Goal: Understand process/instructions: Learn how to perform a task or action

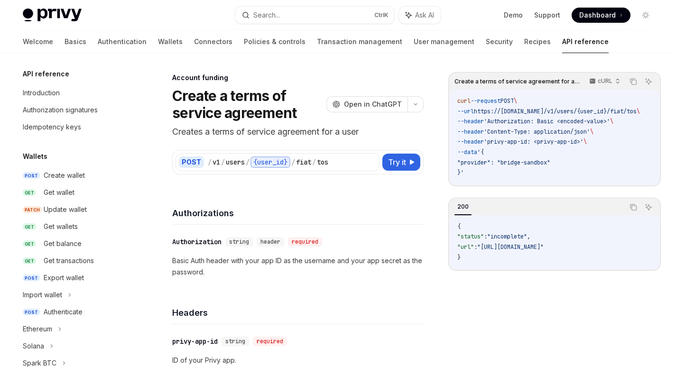
scroll to position [249, 0]
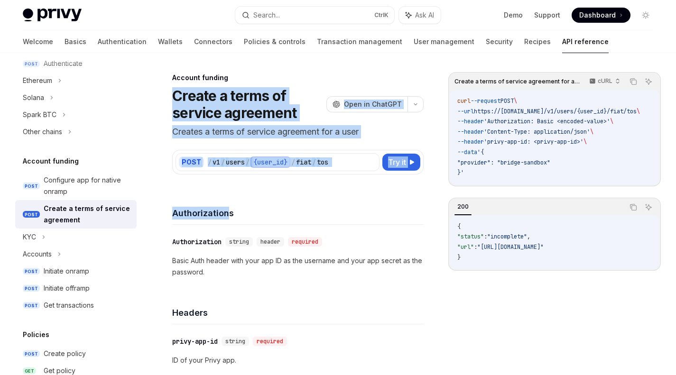
drag, startPoint x: 168, startPoint y: 89, endPoint x: 230, endPoint y: 178, distance: 108.3
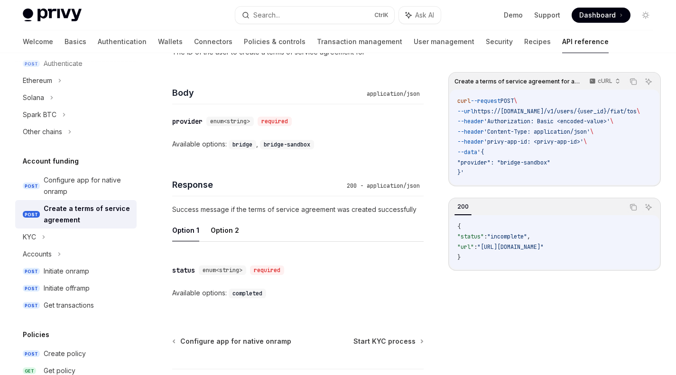
scroll to position [472, 0]
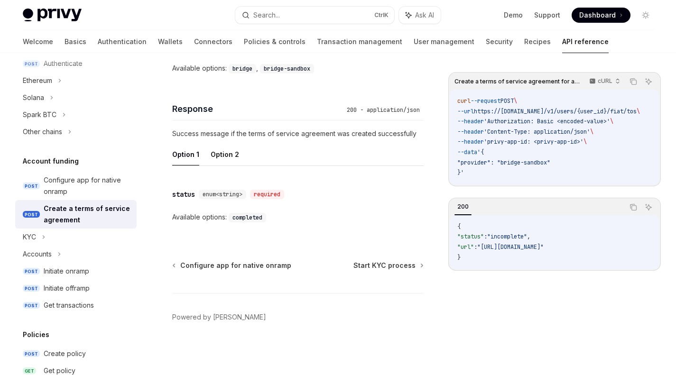
click at [472, 263] on code "{ "status" : "incomplete" , "url" : "[URL][DOMAIN_NAME]" }" at bounding box center [554, 242] width 194 height 41
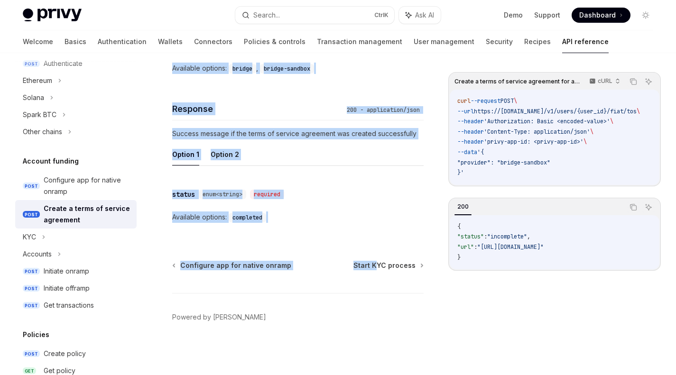
click at [306, 224] on div "​ status enum<string> required Available options: completed" at bounding box center [297, 205] width 251 height 57
copy div "Loremi d sitam co adipisc elitseddo EiusMO Temp in UtlaBOR Etdolor m aliqu en a…"
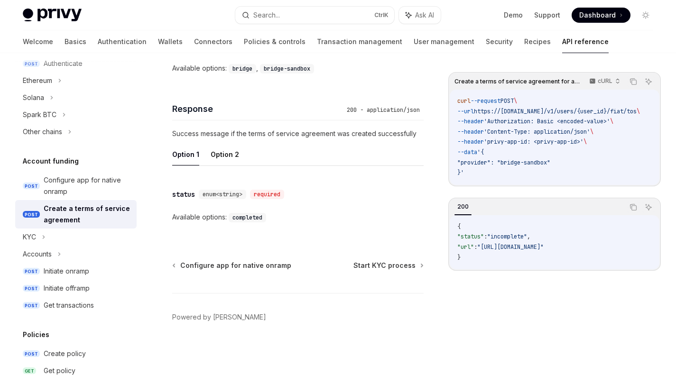
click at [301, 207] on div "​ status enum<string> required Available options: completed" at bounding box center [297, 205] width 251 height 57
click at [96, 183] on div "Configure app for native onramp" at bounding box center [87, 186] width 87 height 23
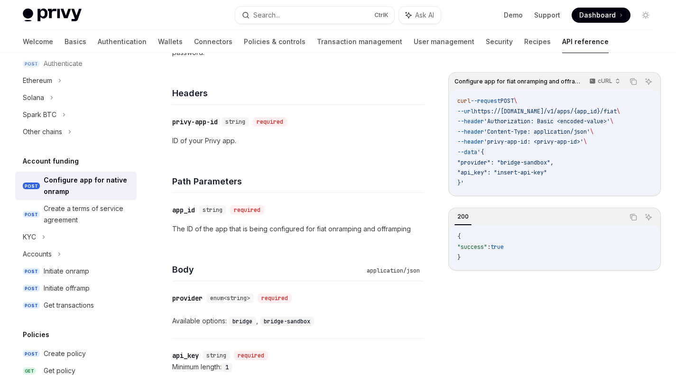
scroll to position [247, 0]
click at [64, 220] on div "Create a terms of service agreement" at bounding box center [87, 214] width 87 height 23
type textarea "*"
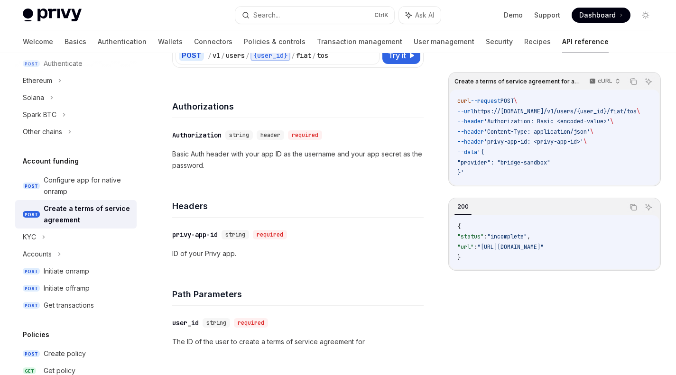
scroll to position [111, 0]
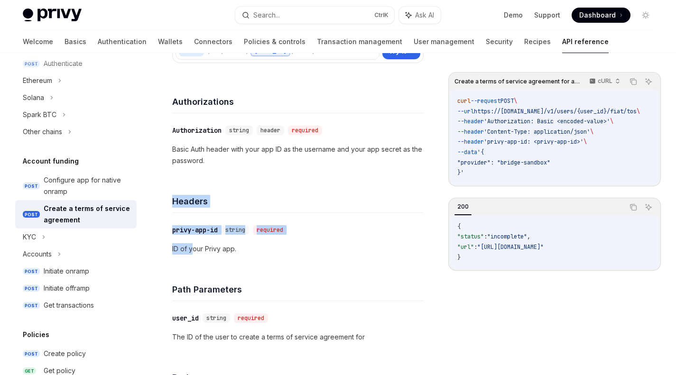
drag, startPoint x: 162, startPoint y: 188, endPoint x: 193, endPoint y: 258, distance: 76.4
click at [193, 258] on div "Account funding Create a terms of service agreement OpenAI Open in ChatGPT Crea…" at bounding box center [208, 348] width 433 height 775
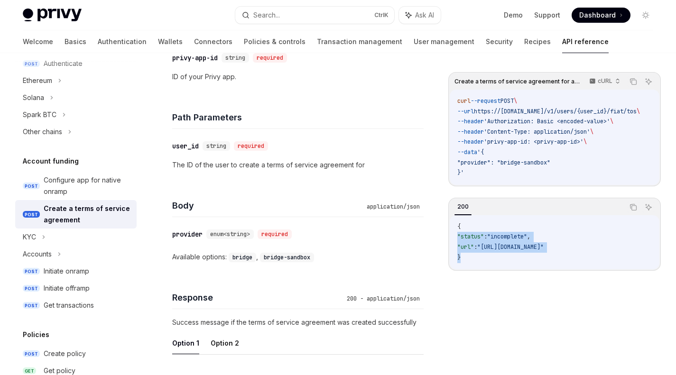
scroll to position [0, 0]
drag, startPoint x: 461, startPoint y: 263, endPoint x: 449, endPoint y: 232, distance: 33.0
click at [449, 232] on div "200 Copy Ask AI { "status" : "incomplete" , "url" : "[URL][DOMAIN_NAME]" }" at bounding box center [554, 234] width 212 height 73
copy code "{ "status" : "incomplete" , "url" : "[URL][DOMAIN_NAME]" }"
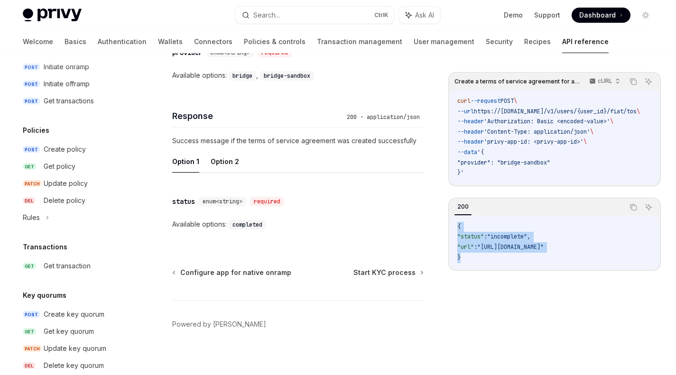
scroll to position [476, 0]
